Goal: Navigation & Orientation: Understand site structure

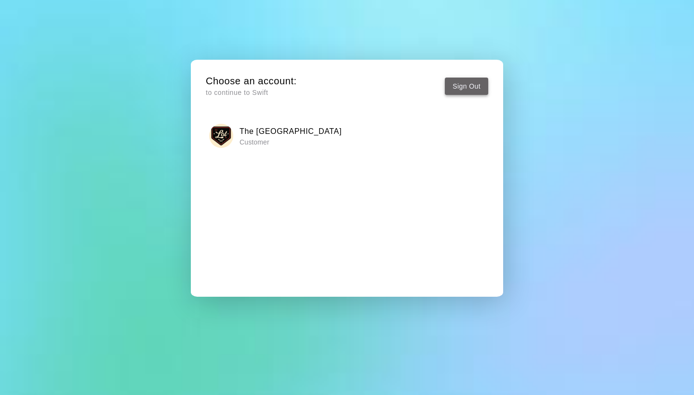
click at [469, 82] on button "Sign Out" at bounding box center [466, 87] width 43 height 18
click at [464, 79] on button "Sign Out" at bounding box center [466, 87] width 43 height 18
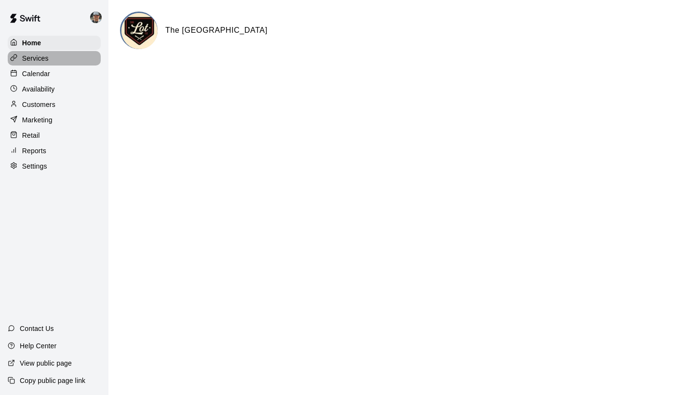
click at [69, 61] on div "Services" at bounding box center [54, 58] width 93 height 14
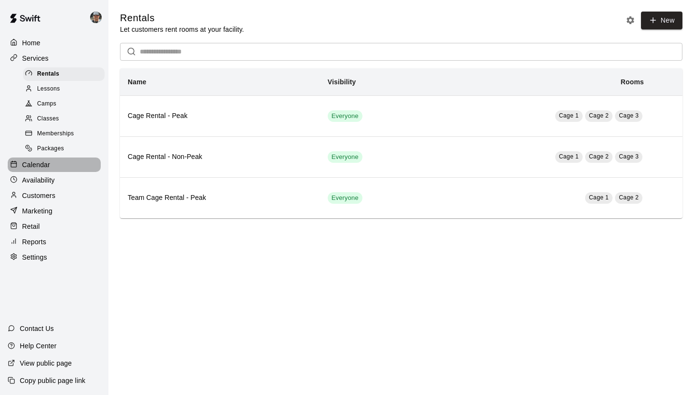
click at [41, 168] on div "Calendar" at bounding box center [54, 165] width 93 height 14
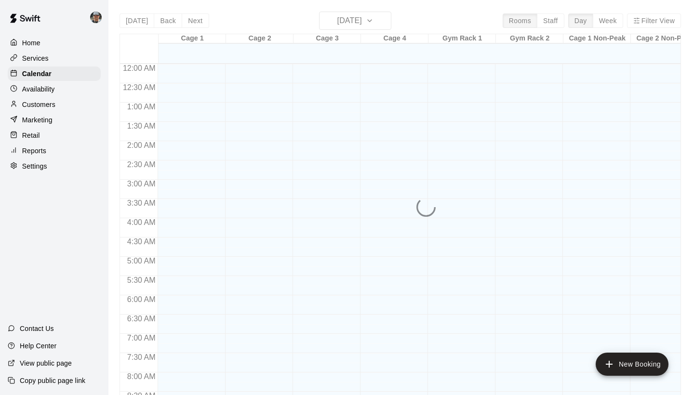
scroll to position [471, 0]
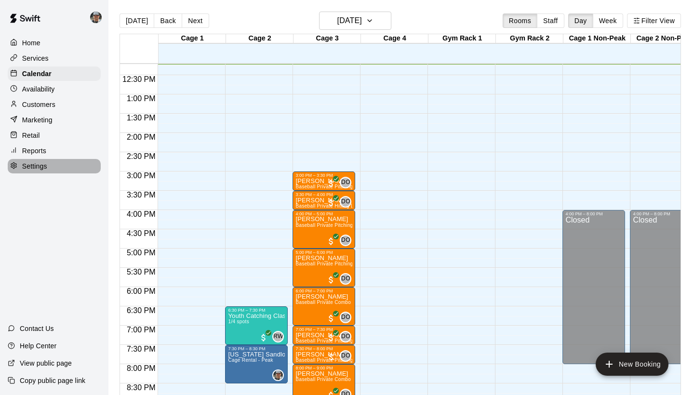
click at [32, 164] on p "Settings" at bounding box center [34, 166] width 25 height 10
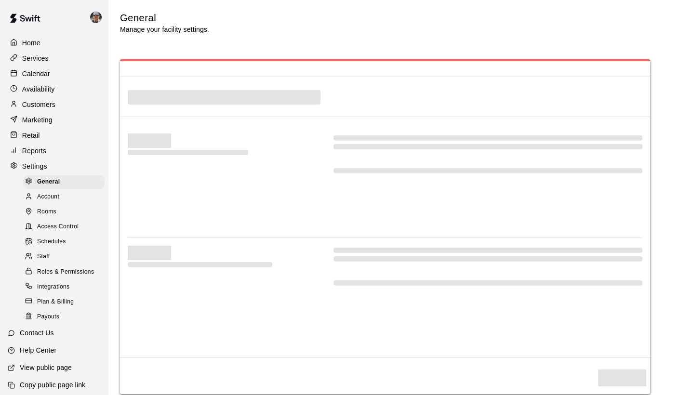
scroll to position [1943, 0]
select select "**"
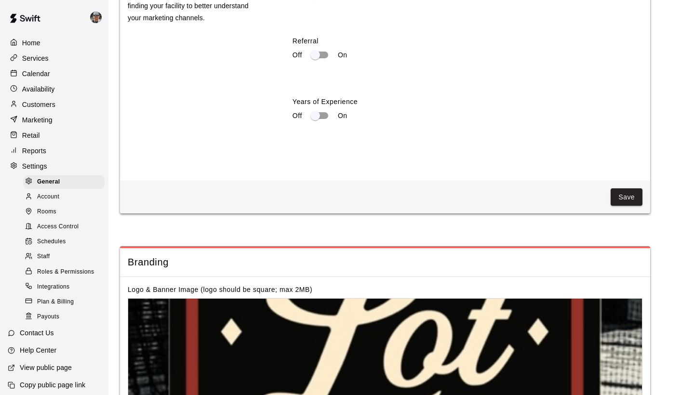
click at [56, 241] on span "Schedules" at bounding box center [51, 242] width 29 height 10
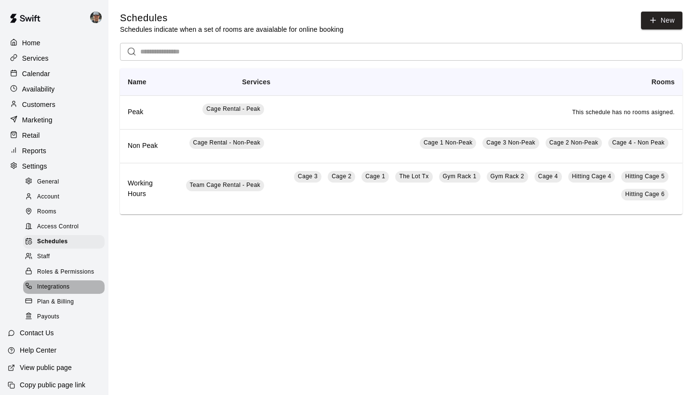
click at [64, 282] on span "Integrations" at bounding box center [53, 287] width 33 height 10
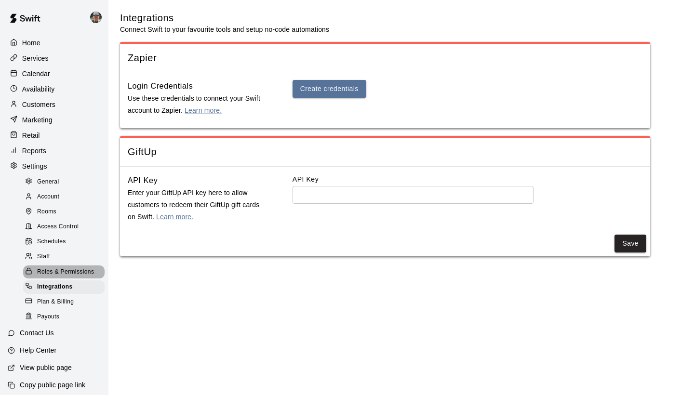
click at [59, 267] on span "Roles & Permissions" at bounding box center [65, 272] width 57 height 10
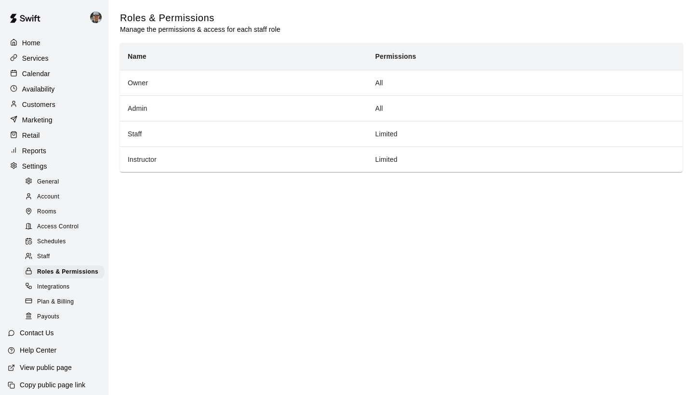
click at [50, 177] on span "General" at bounding box center [48, 182] width 22 height 10
select select "**"
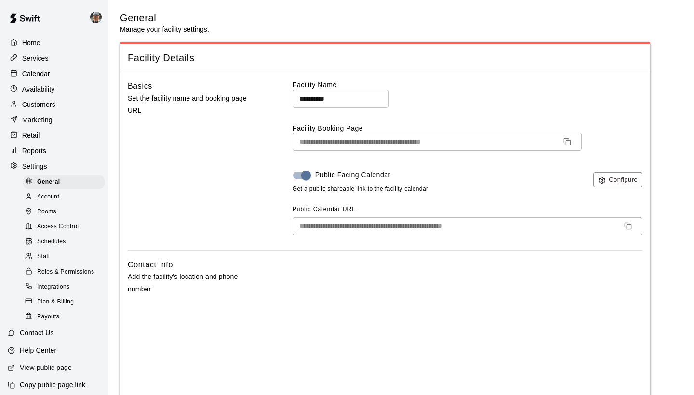
click at [53, 196] on span "Account" at bounding box center [48, 197] width 22 height 10
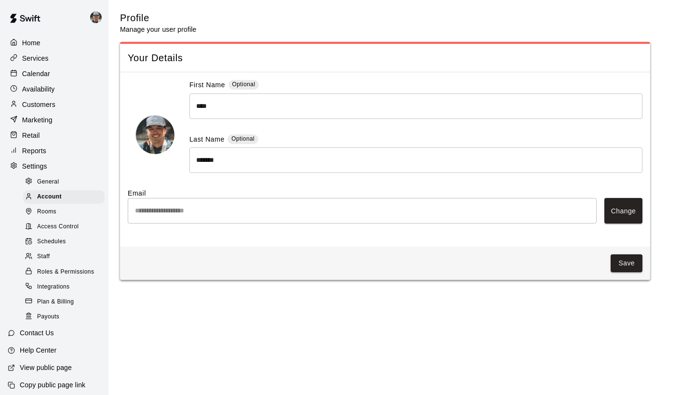
click at [56, 365] on p "View public page" at bounding box center [46, 368] width 52 height 10
click at [50, 74] on p "Calendar" at bounding box center [36, 74] width 28 height 10
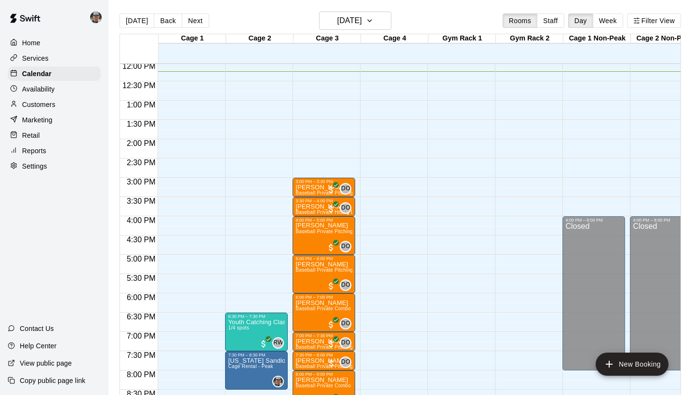
scroll to position [167, 0]
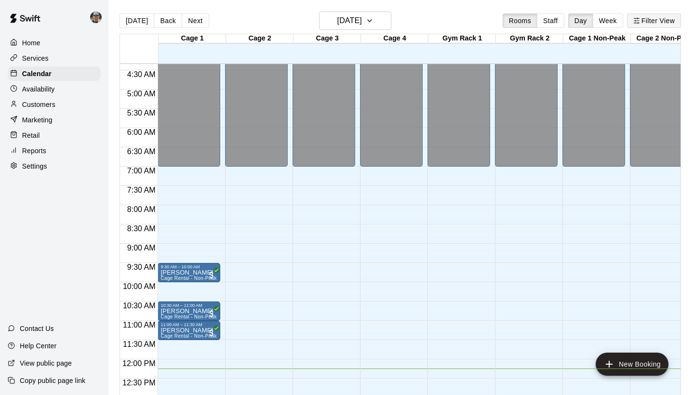
click at [652, 23] on button "Filter View" at bounding box center [654, 20] width 54 height 14
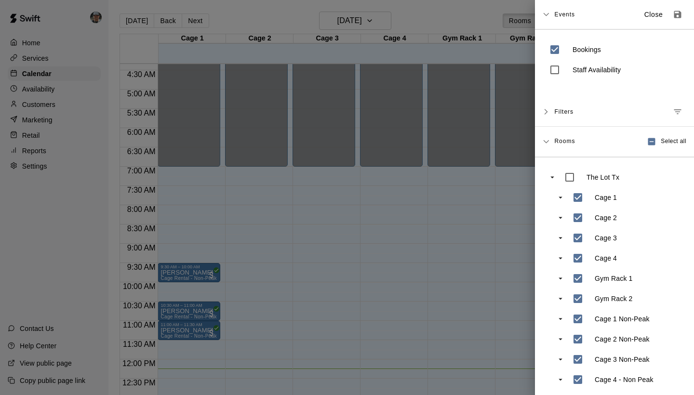
click at [547, 15] on icon at bounding box center [546, 14] width 7 height 7
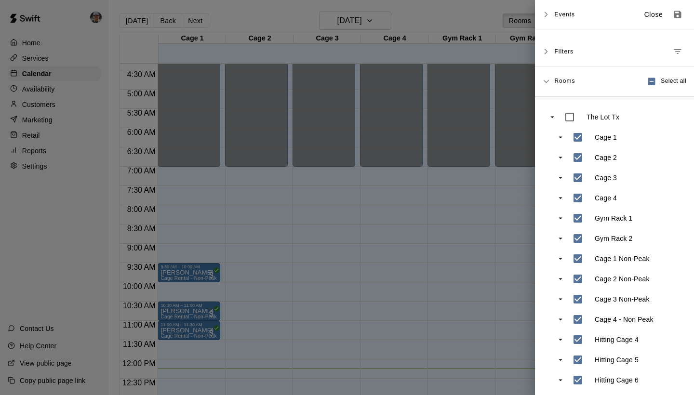
click at [79, 273] on div at bounding box center [347, 197] width 694 height 395
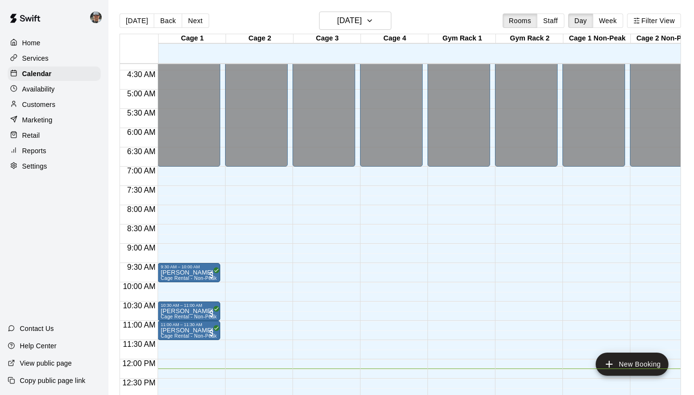
click at [41, 346] on p "Help Center" at bounding box center [38, 346] width 37 height 10
click at [23, 163] on p "Settings" at bounding box center [34, 166] width 25 height 10
select select "**"
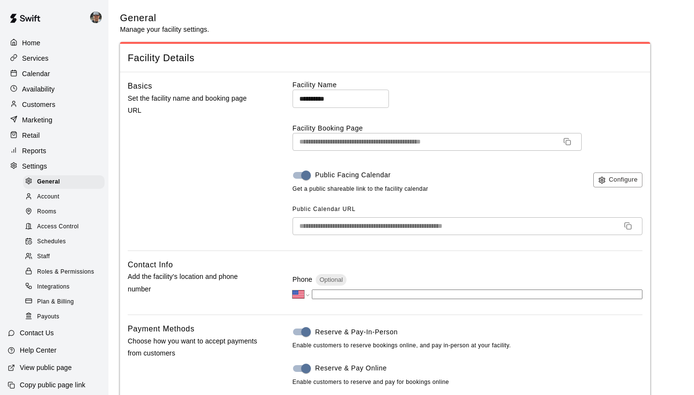
scroll to position [1991, 0]
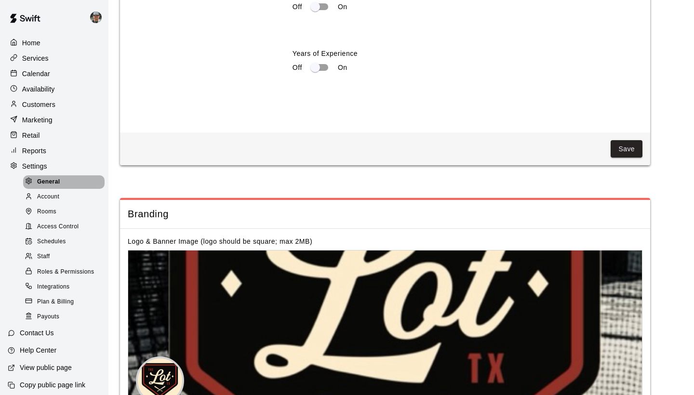
click at [86, 182] on div "General" at bounding box center [63, 181] width 81 height 13
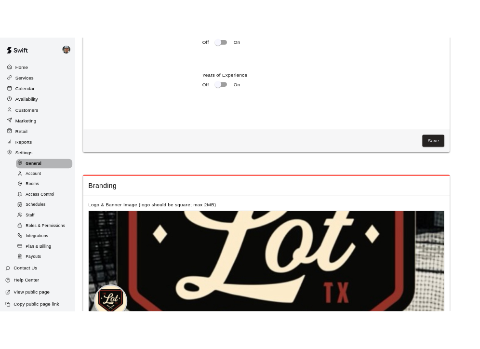
scroll to position [0, 0]
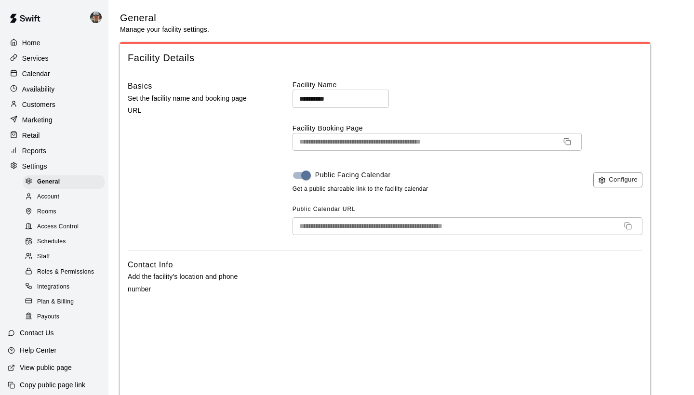
click at [446, 225] on input "**********" at bounding box center [455, 226] width 324 height 18
click at [629, 223] on icon "Copy URL" at bounding box center [628, 226] width 8 height 8
